Goal: Find specific page/section: Find specific page/section

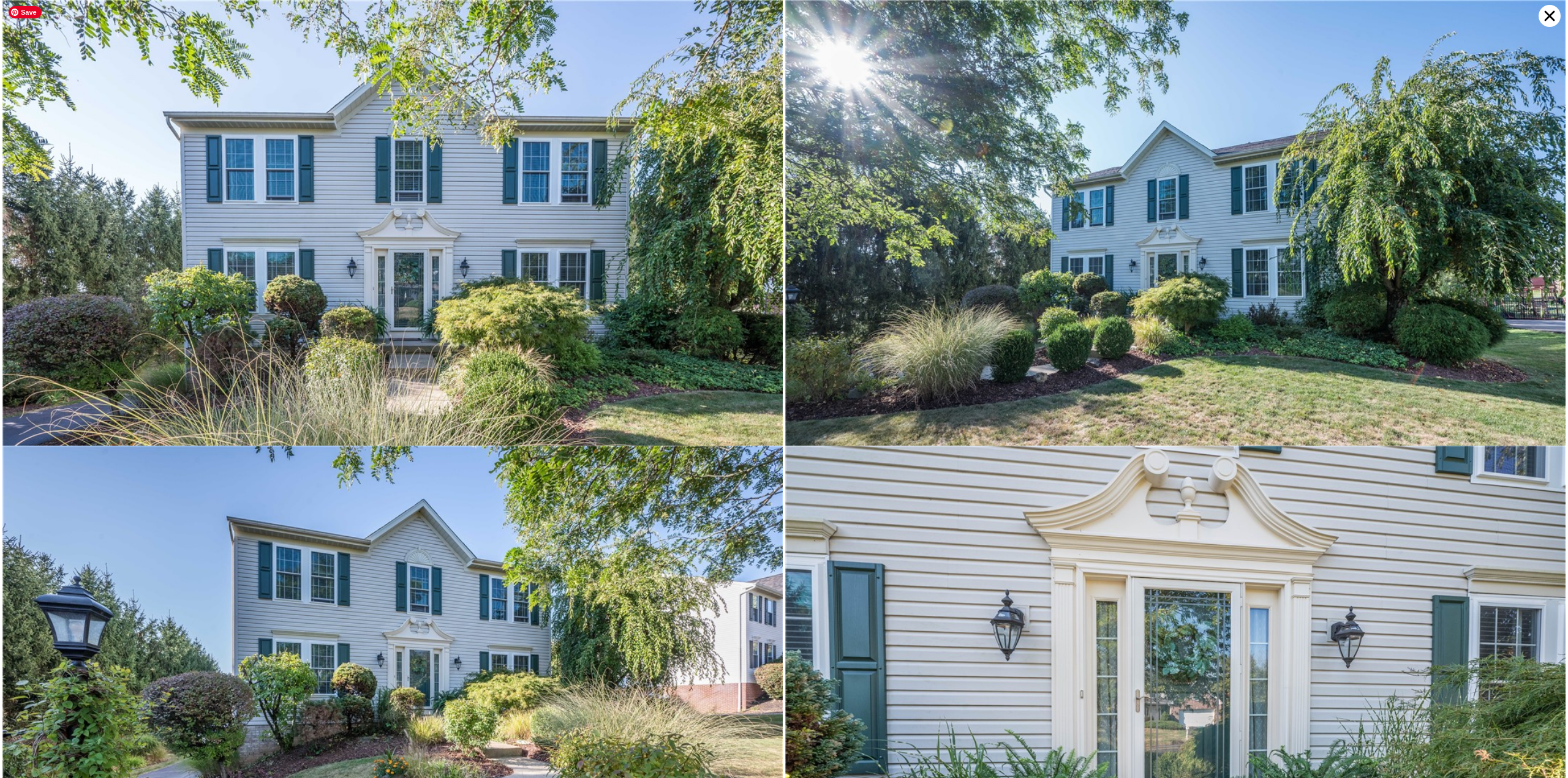
scroll to position [3120, 0]
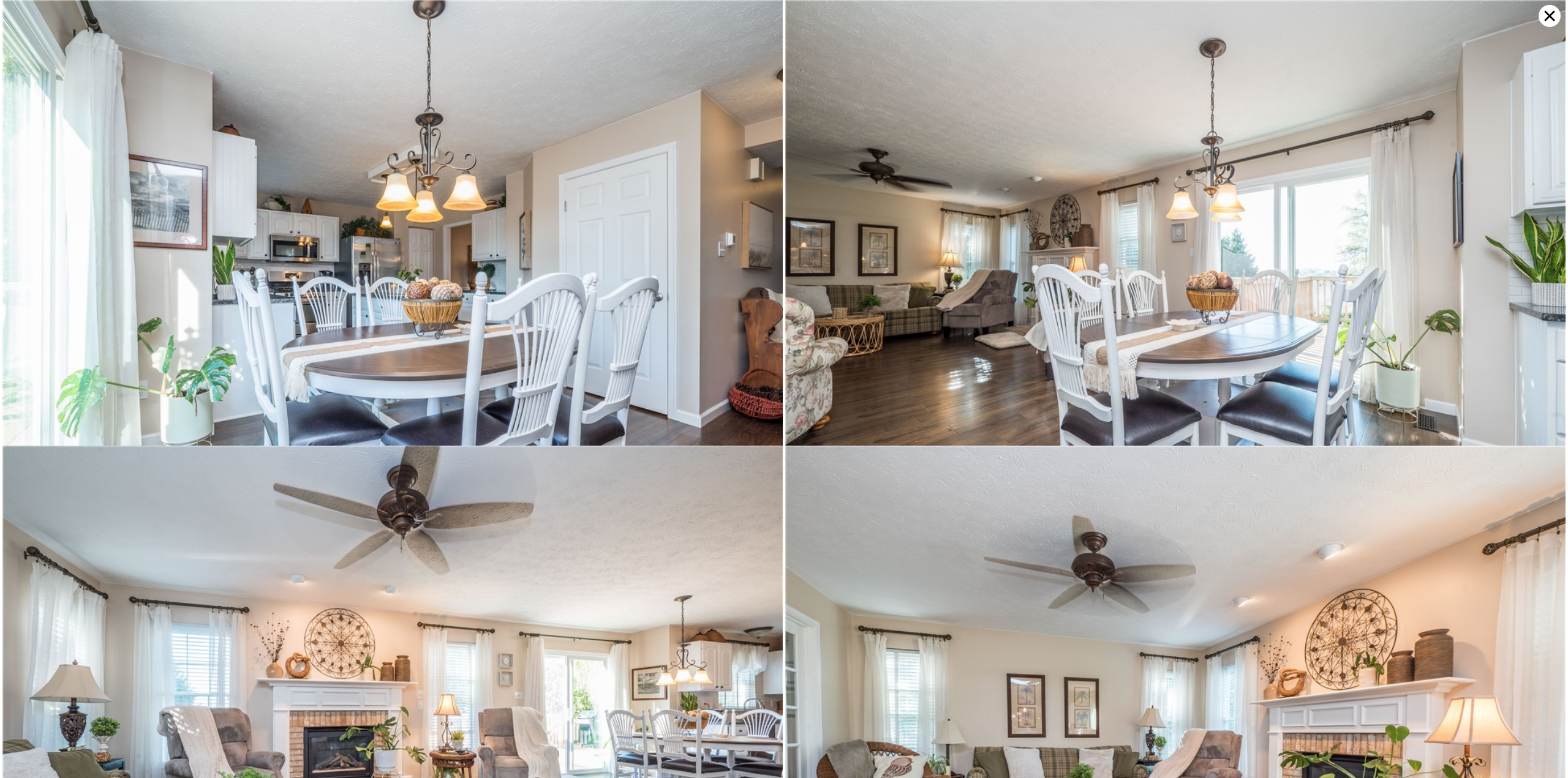
click at [1548, 20] on icon at bounding box center [1549, 15] width 22 height 22
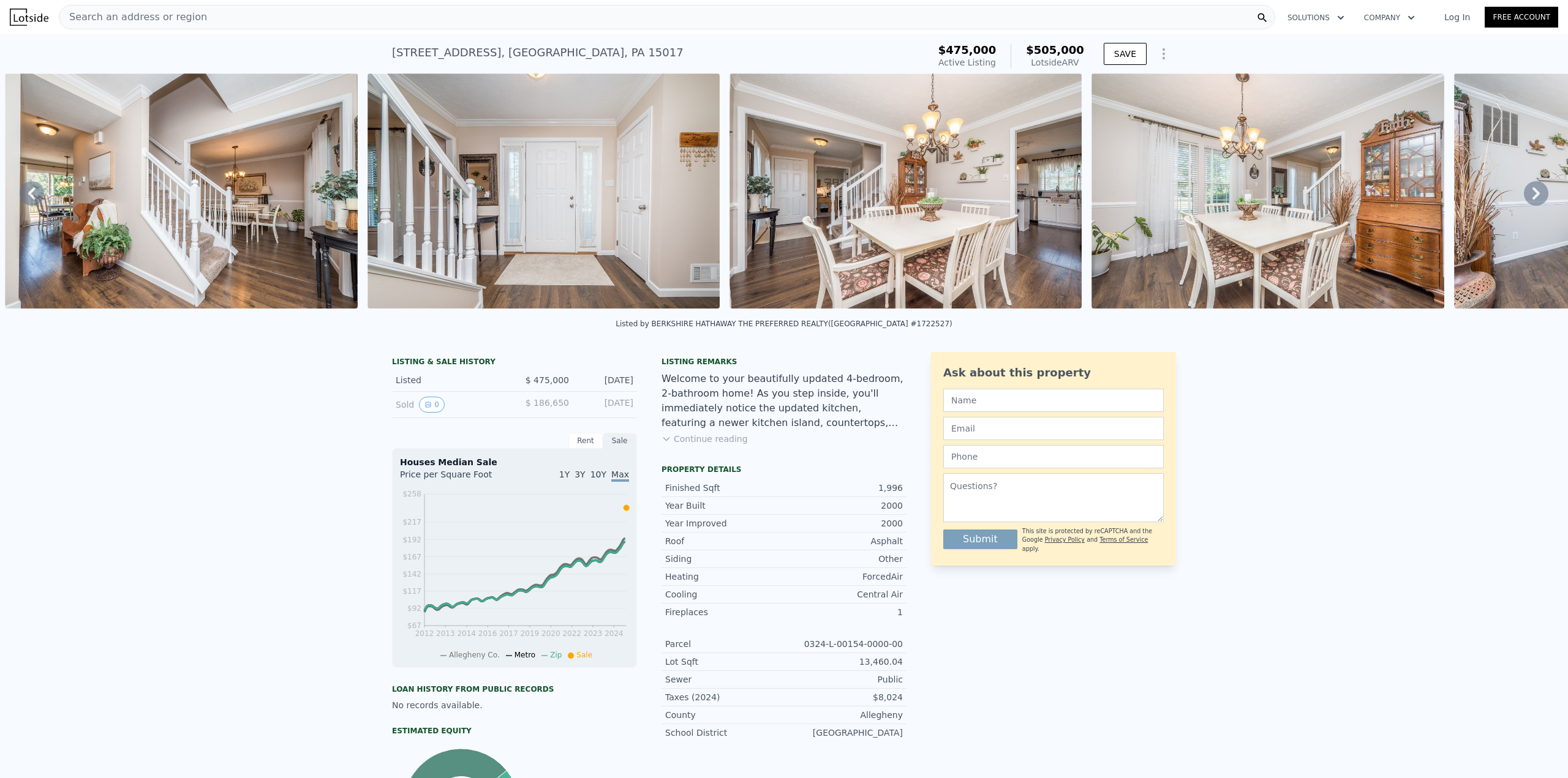
click at [367, 17] on div "Search an address or region" at bounding box center [667, 17] width 1217 height 24
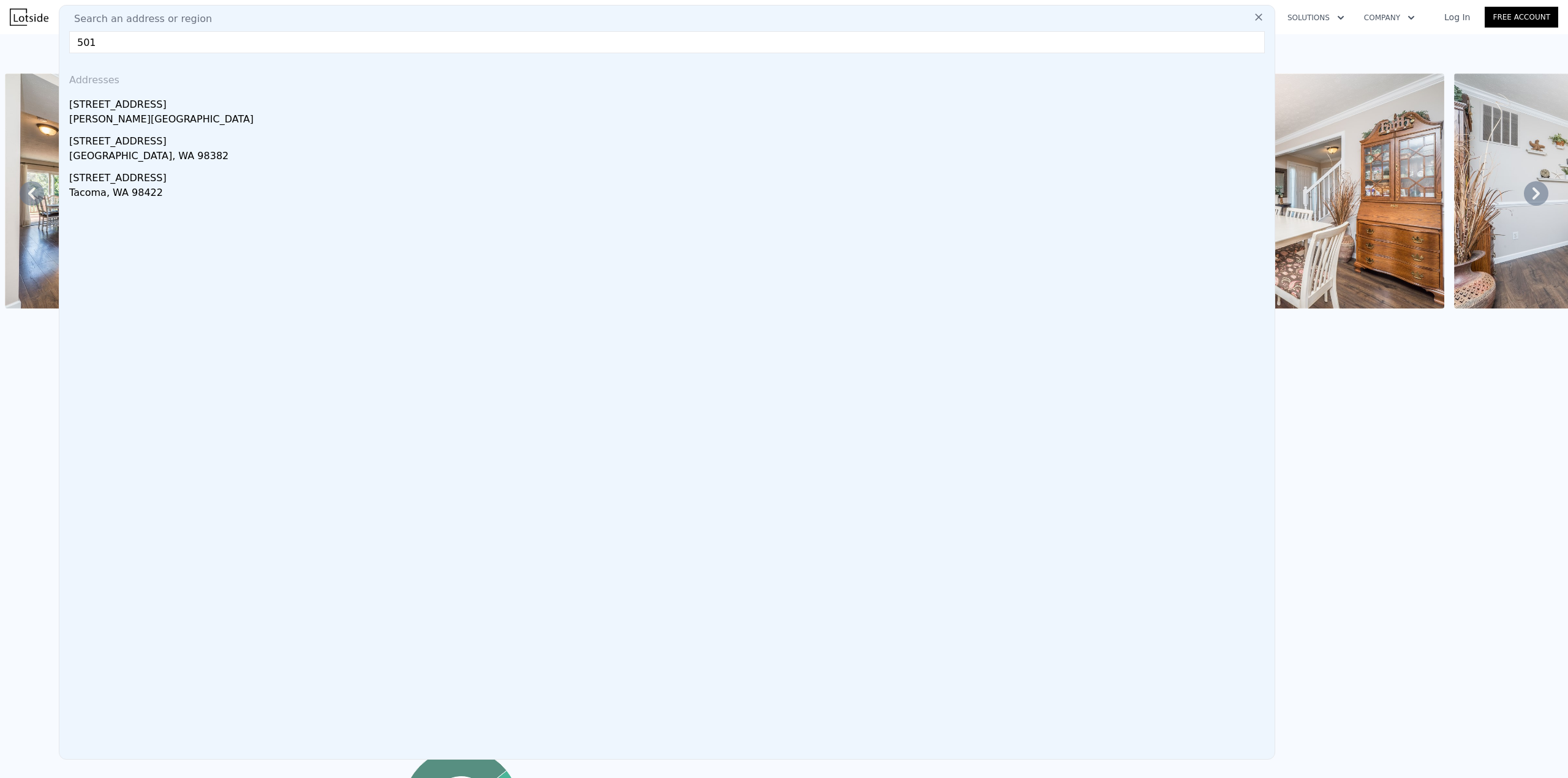
click at [80, 40] on input "501" at bounding box center [667, 41] width 1196 height 22
paste input "[STREET_ADDRESS][PERSON_NAME]"
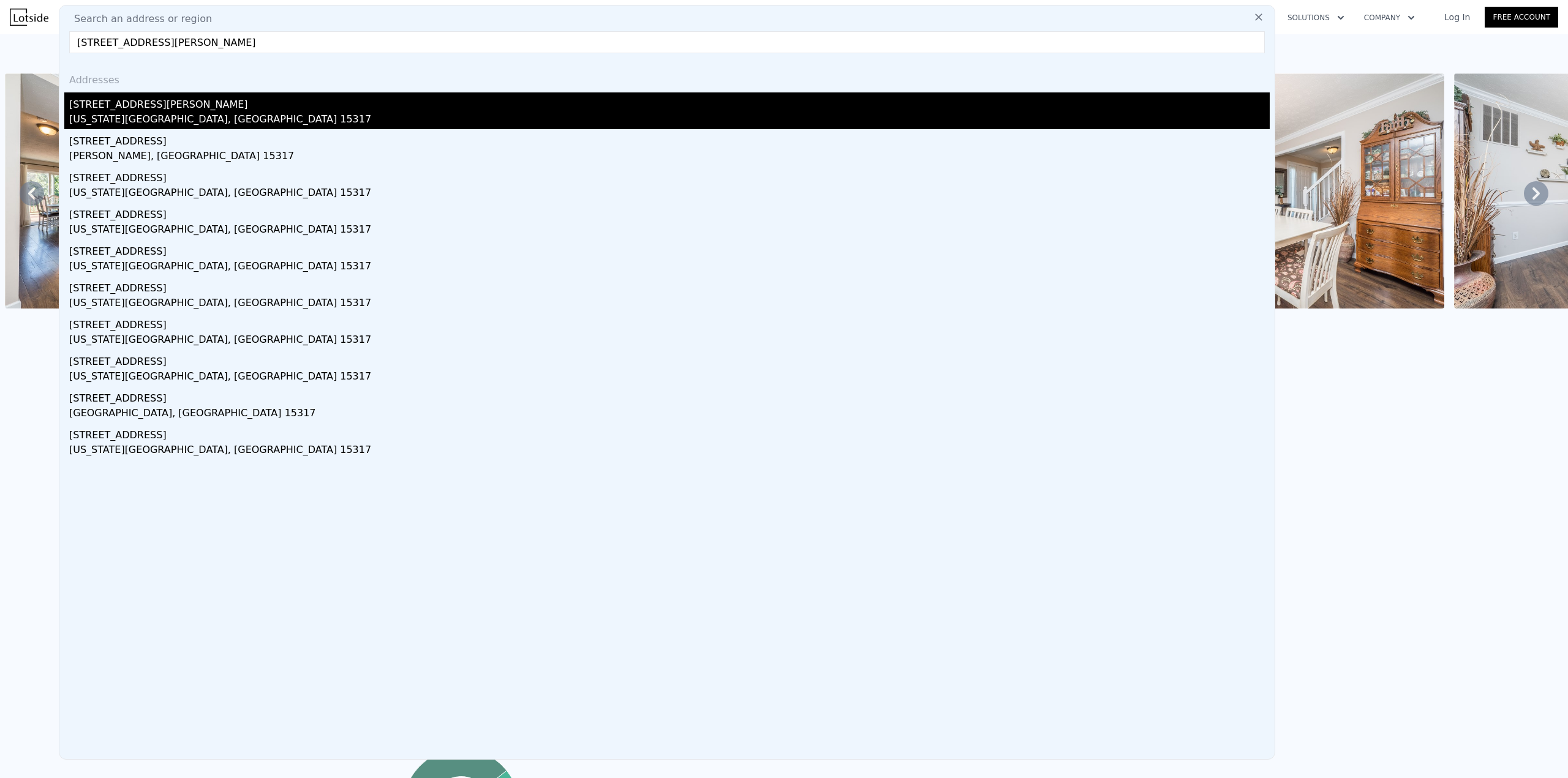
type input "[STREET_ADDRESS][PERSON_NAME]"
click at [122, 120] on div "[US_STATE][GEOGRAPHIC_DATA], [GEOGRAPHIC_DATA] 15317" at bounding box center [670, 121] width 1201 height 17
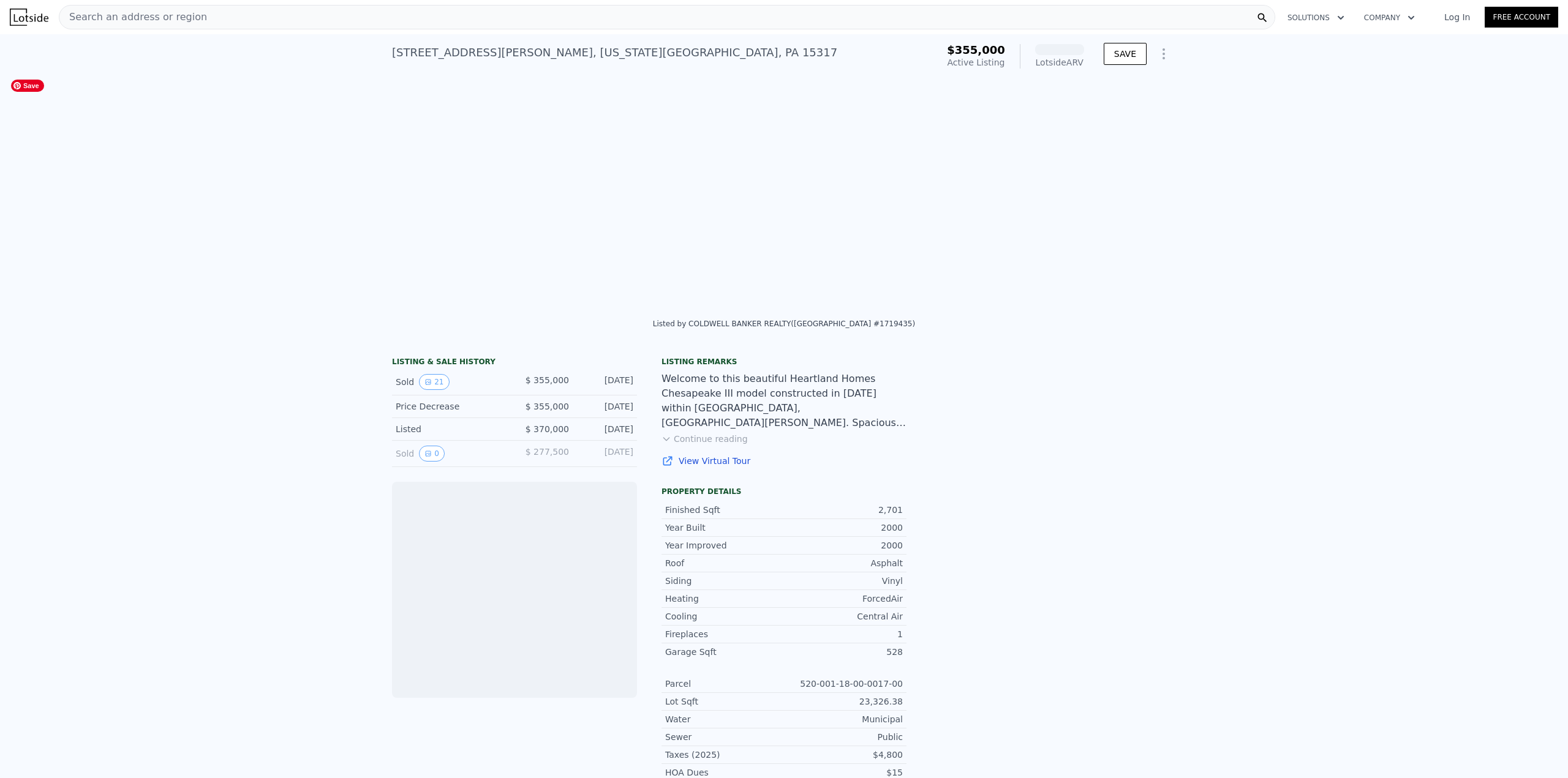
scroll to position [0, 1962]
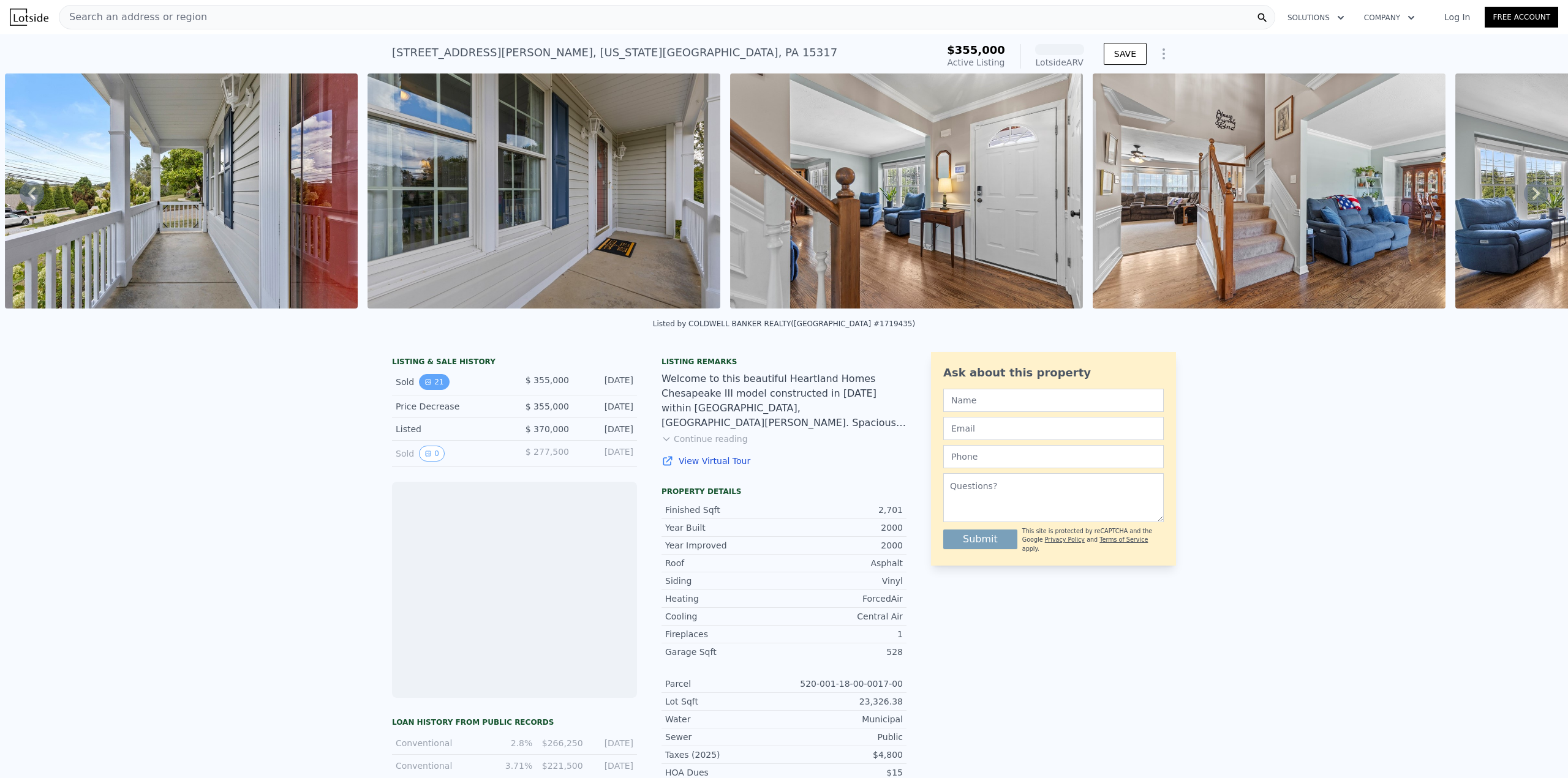
click at [436, 387] on button "21" at bounding box center [434, 381] width 30 height 16
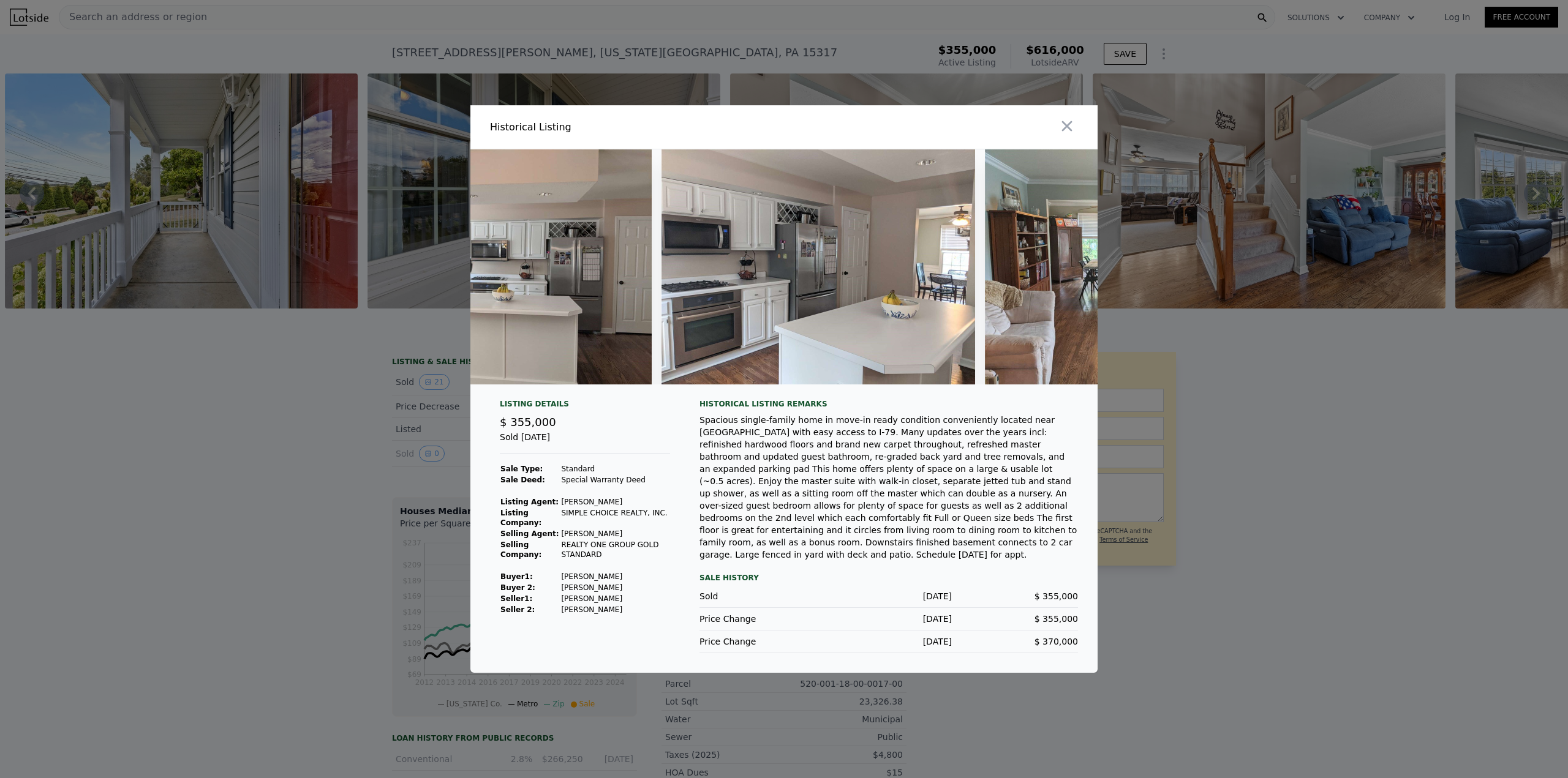
scroll to position [0, 1571]
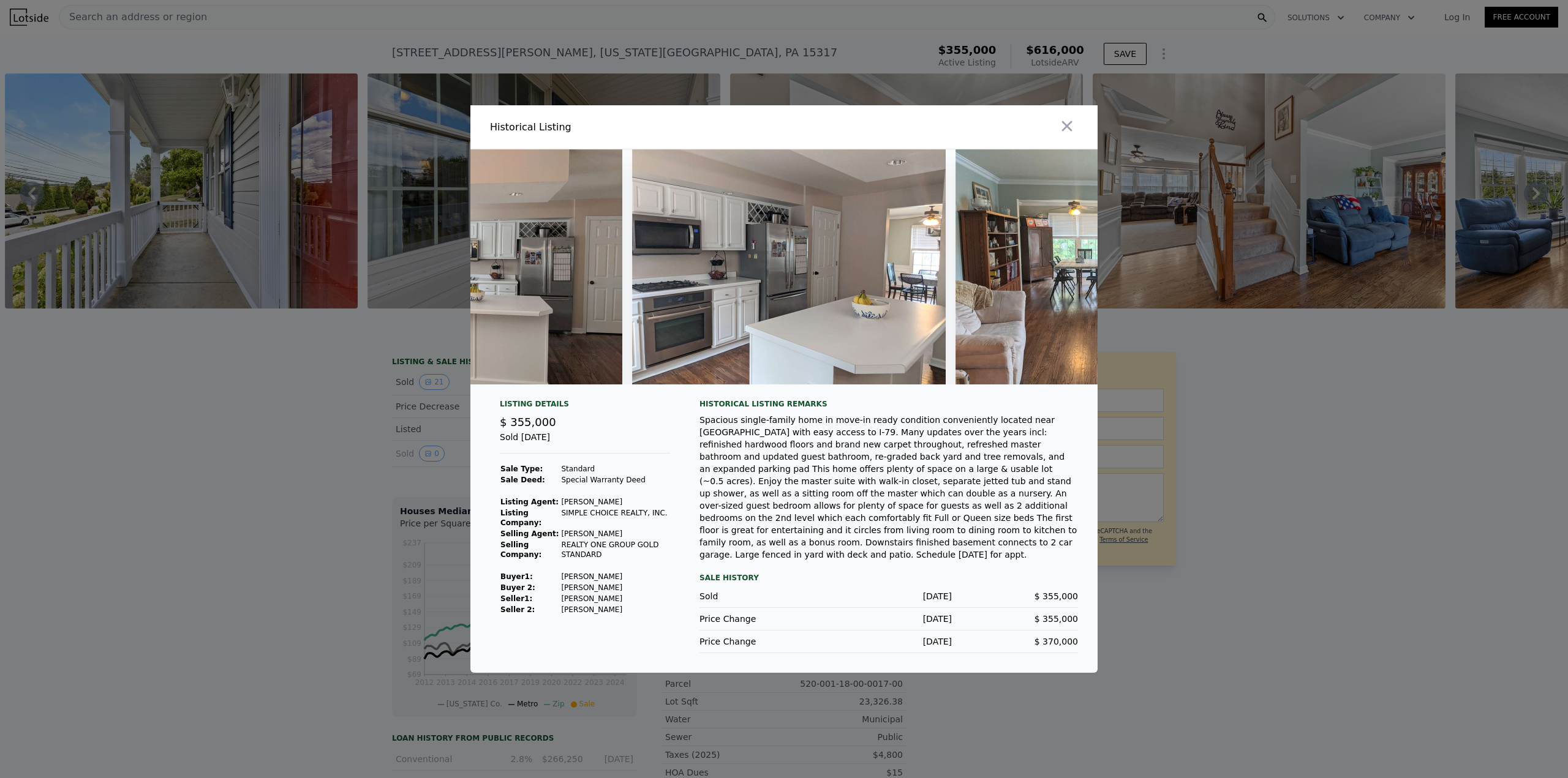
click at [328, 464] on div at bounding box center [784, 389] width 1568 height 778
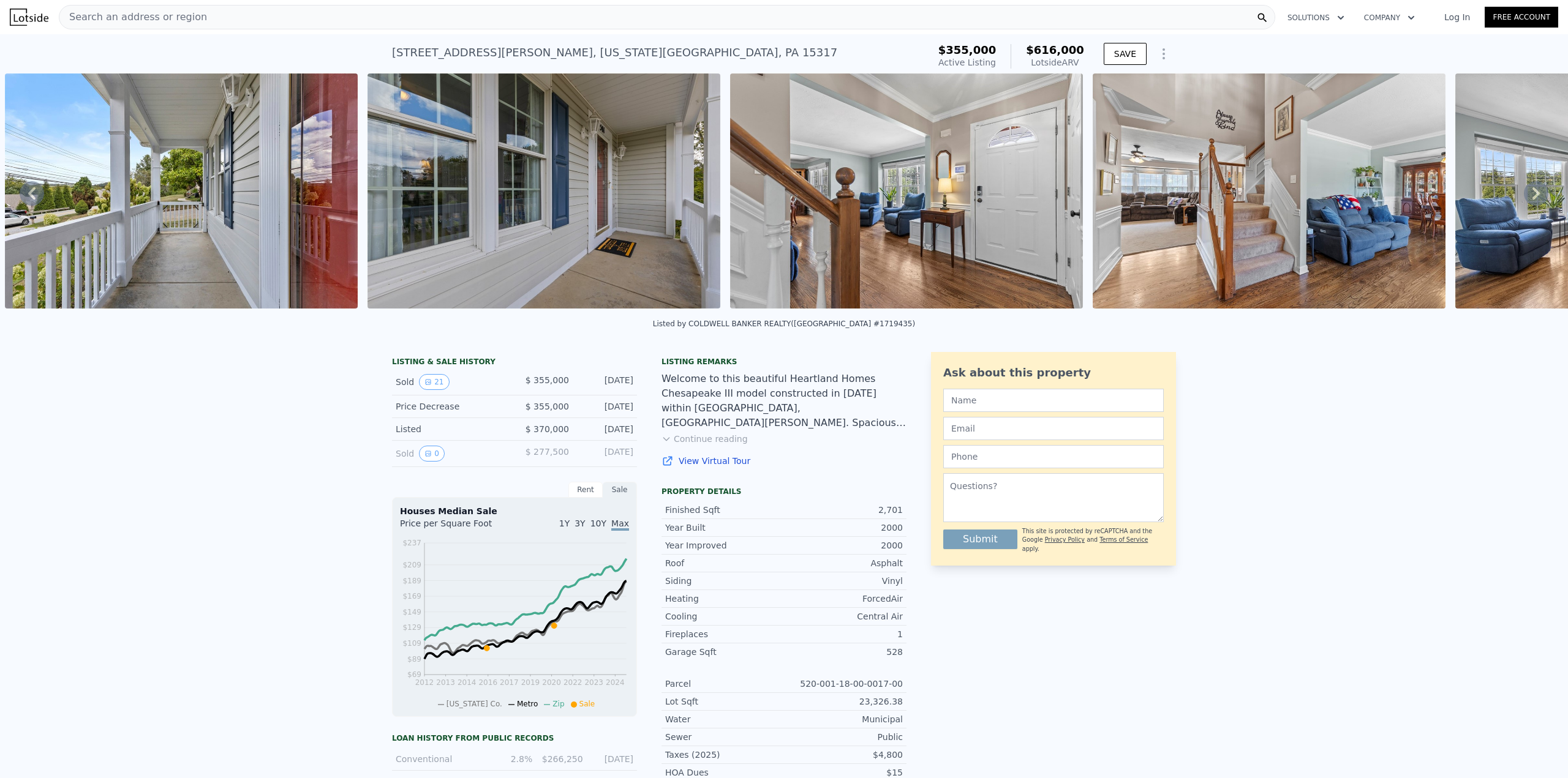
click at [728, 467] on link "View Virtual Tour" at bounding box center [784, 461] width 245 height 12
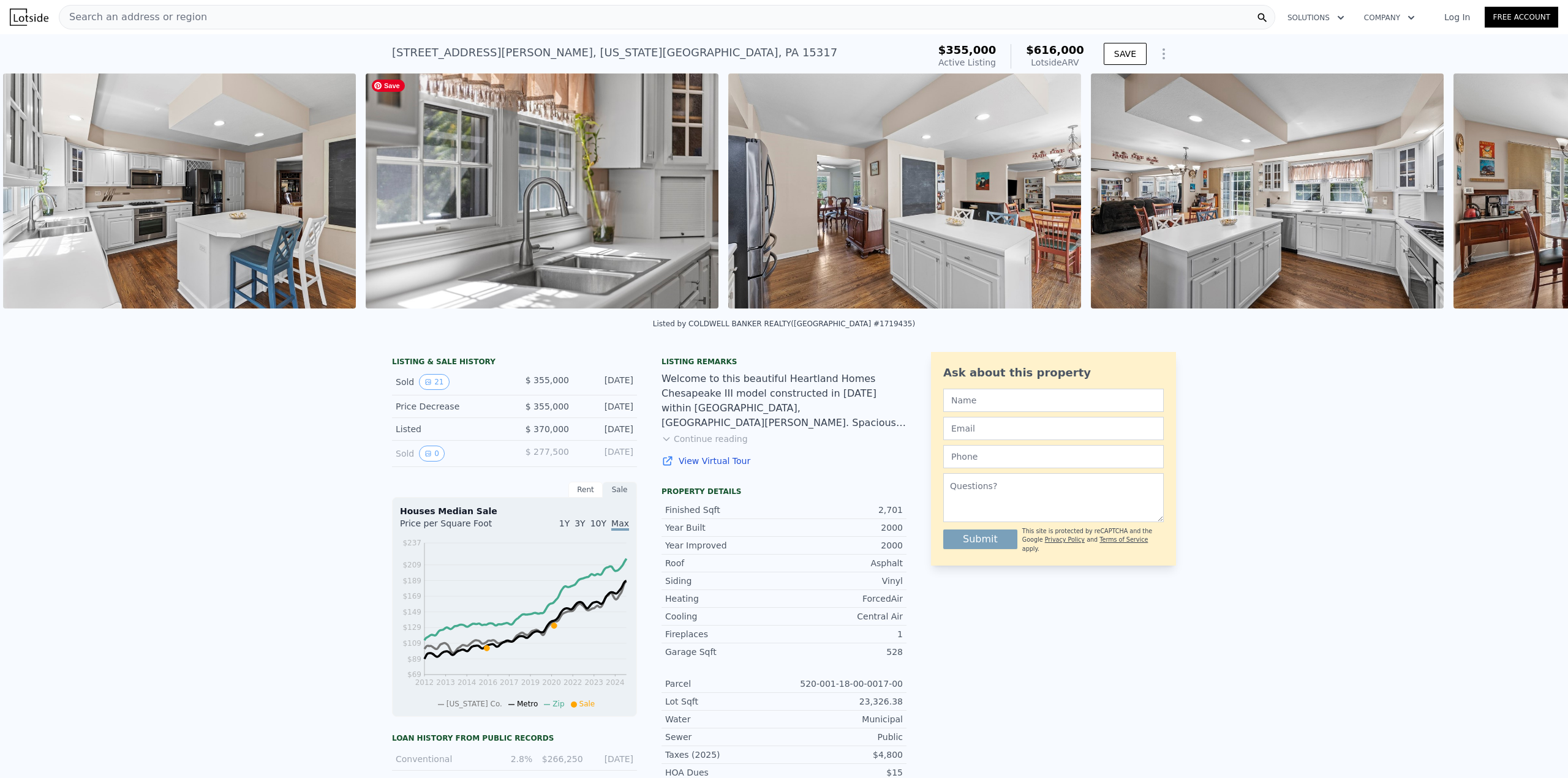
scroll to position [0, 5227]
